Goal: Navigation & Orientation: Find specific page/section

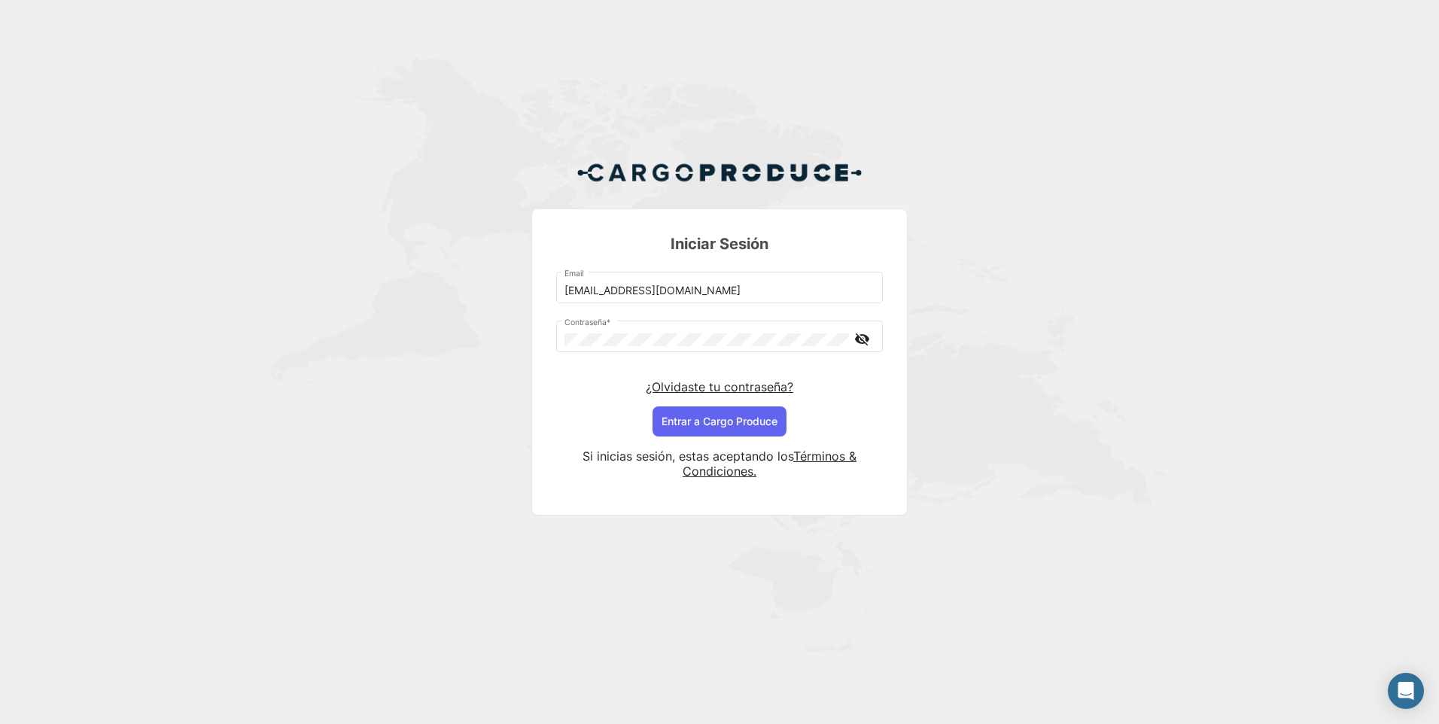
click at [696, 420] on button "Entrar a Cargo Produce" at bounding box center [720, 422] width 134 height 30
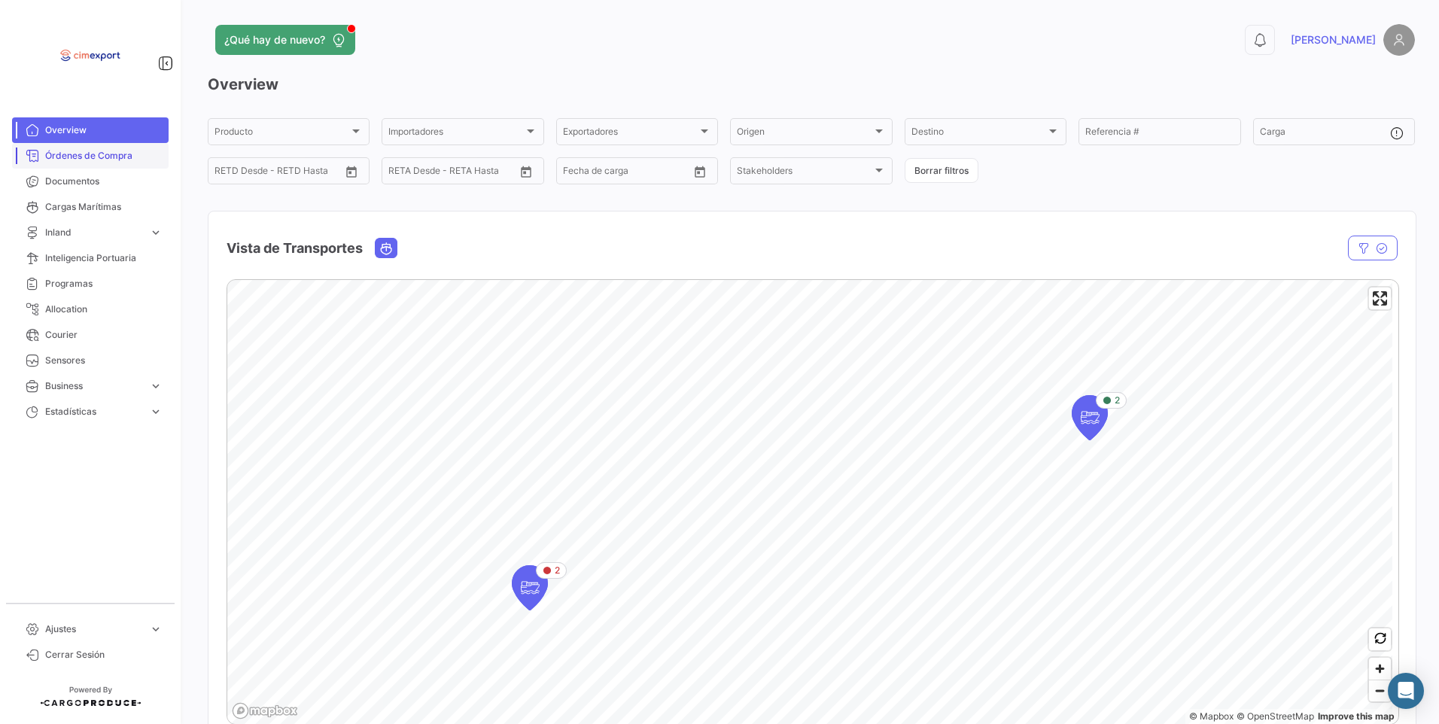
click at [32, 145] on link "Órdenes de Compra" at bounding box center [90, 156] width 157 height 26
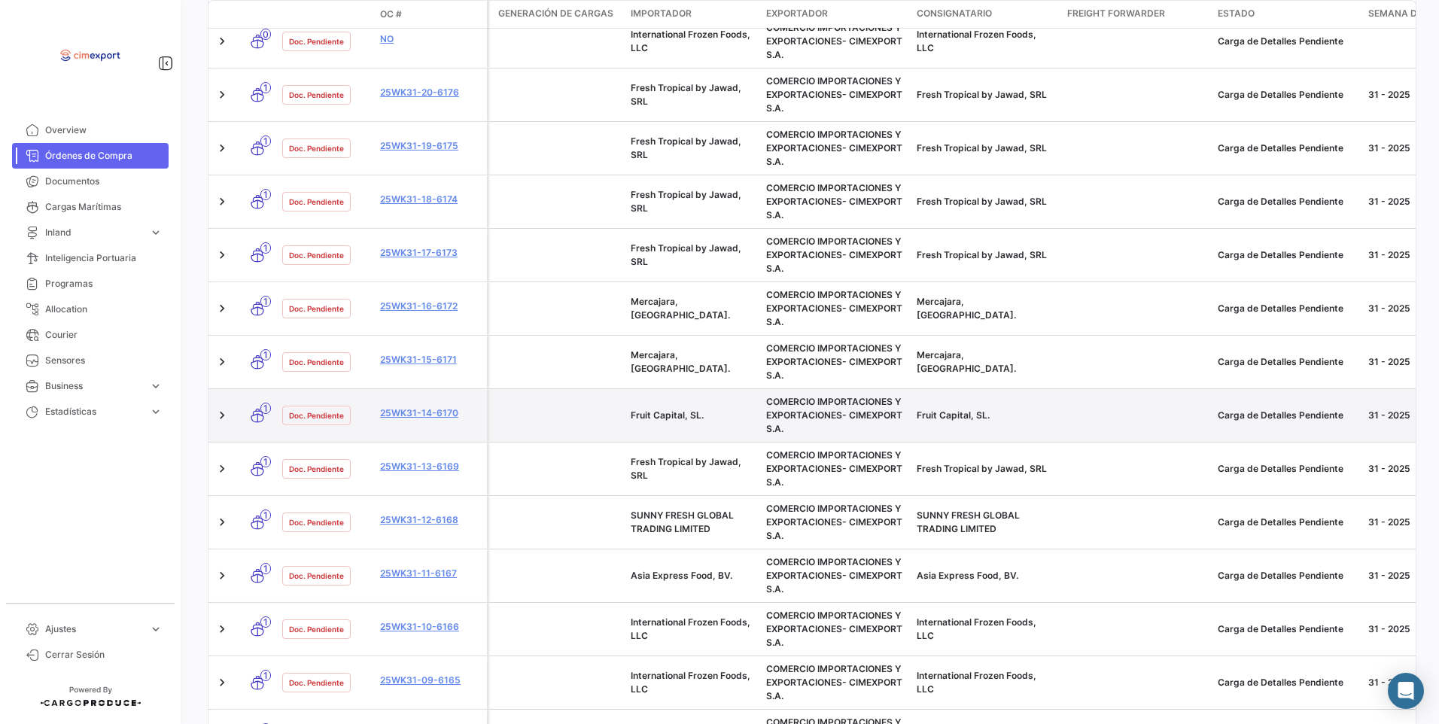
scroll to position [836, 0]
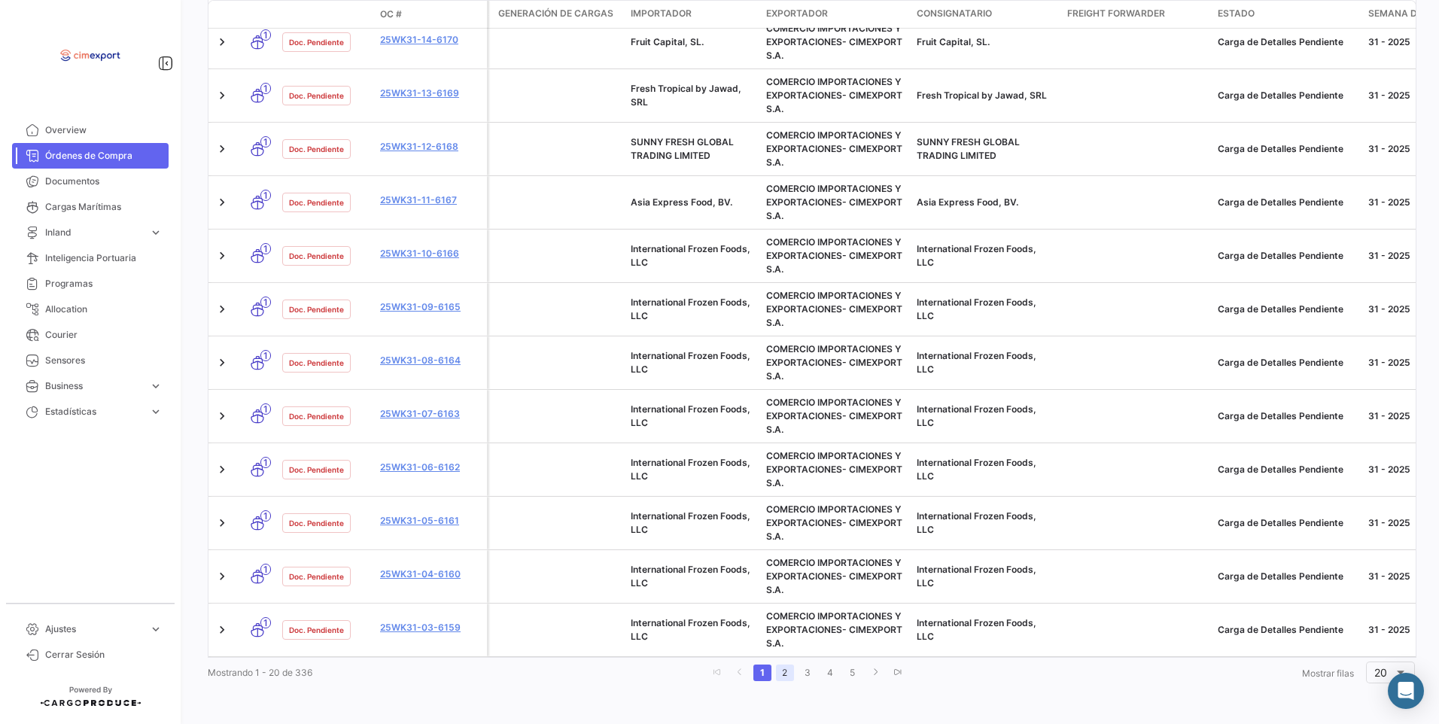
click at [777, 669] on link "2" at bounding box center [785, 673] width 18 height 17
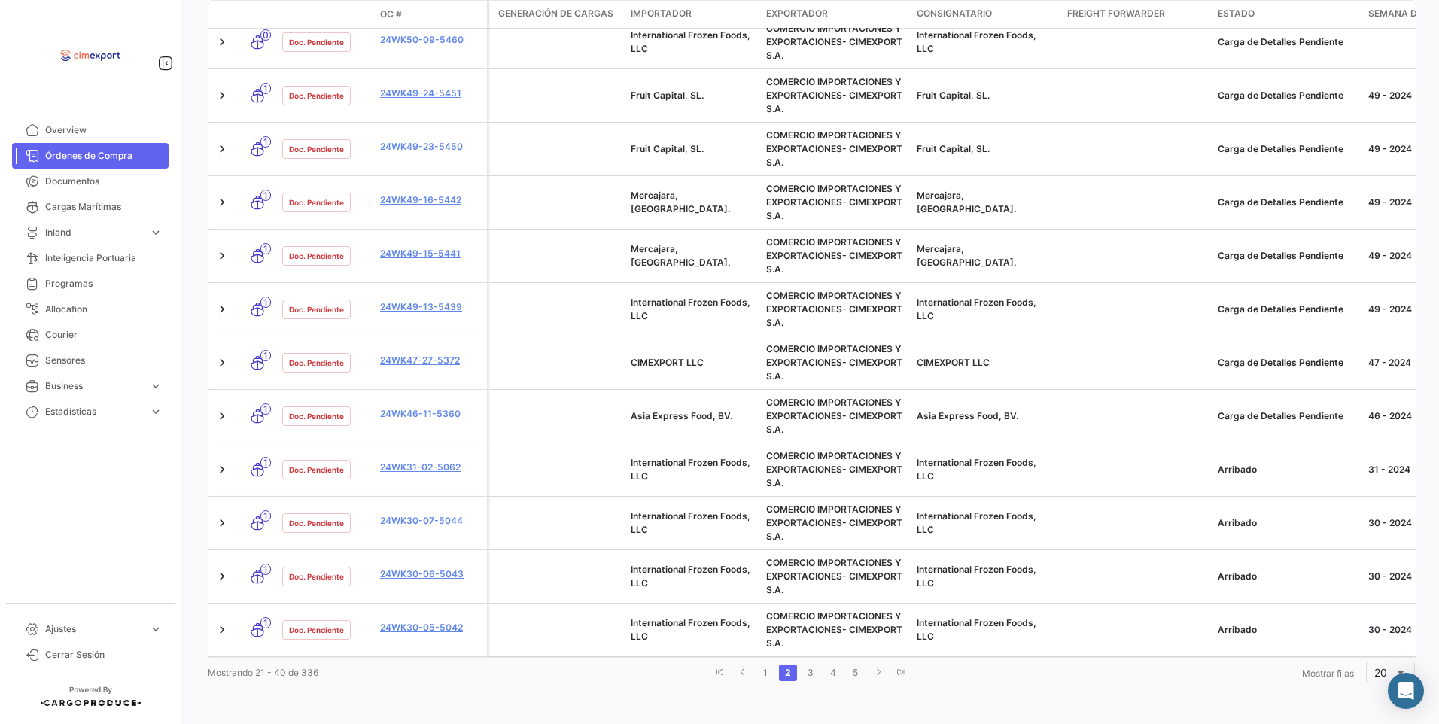
click at [760, 682] on li "1" at bounding box center [765, 673] width 23 height 26
click at [760, 681] on link "1" at bounding box center [766, 673] width 18 height 17
